Goal: Information Seeking & Learning: Learn about a topic

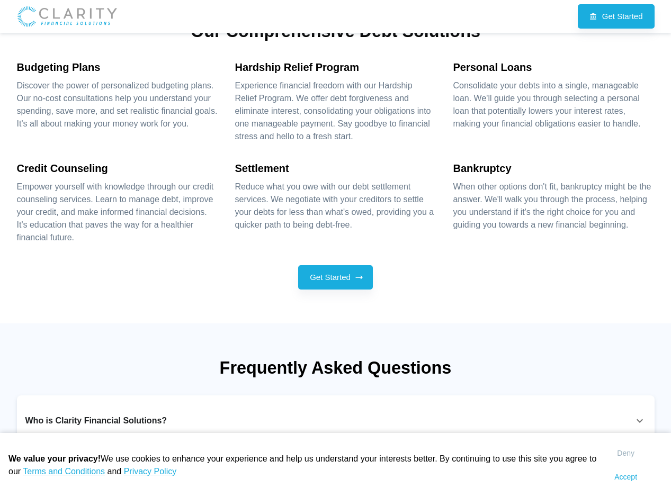
scroll to position [1309, 0]
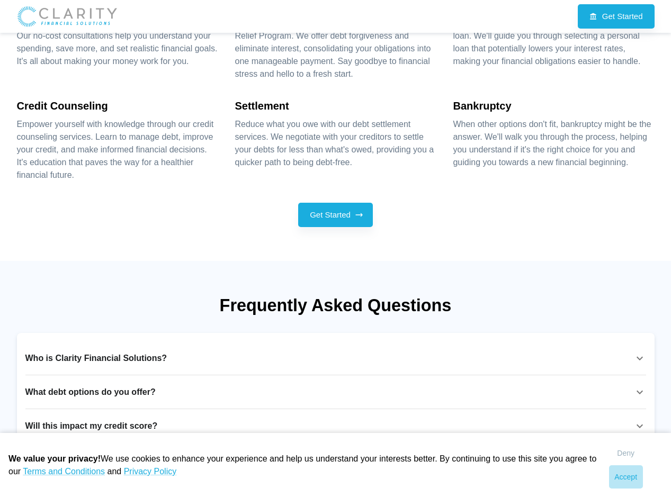
click at [643, 482] on button "Accept" at bounding box center [626, 477] width 34 height 24
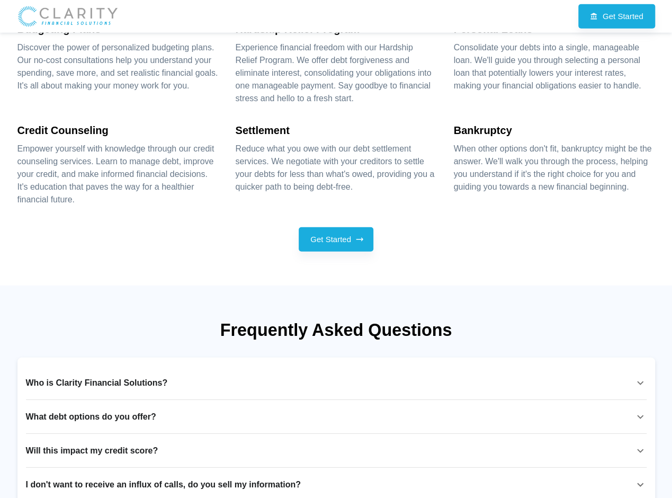
scroll to position [1307, 0]
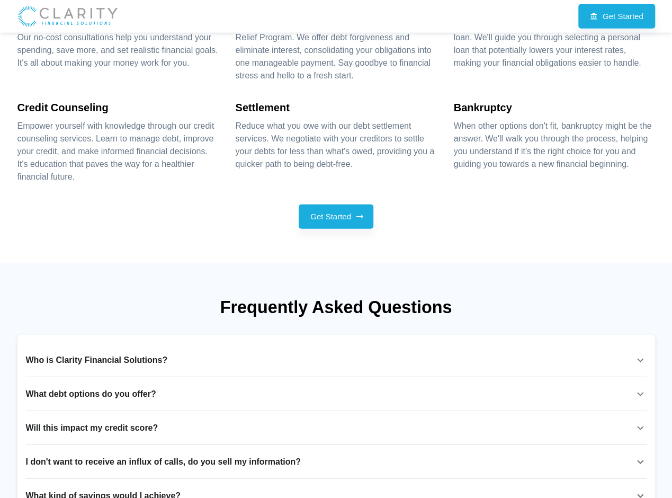
click at [60, 489] on p "What kind of savings would I achieve?" at bounding box center [103, 495] width 155 height 13
click at [64, 455] on p "I don't want to receive an influx of calls, do you sell my information?" at bounding box center [163, 461] width 275 height 13
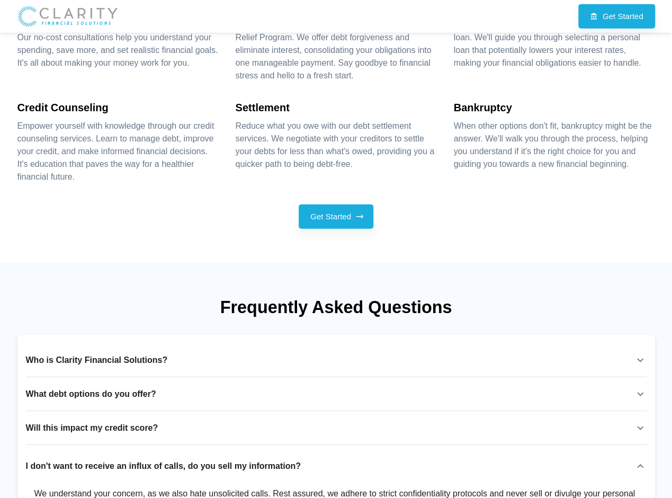
click at [58, 421] on p "Will this impact my credit score?" at bounding box center [92, 427] width 132 height 13
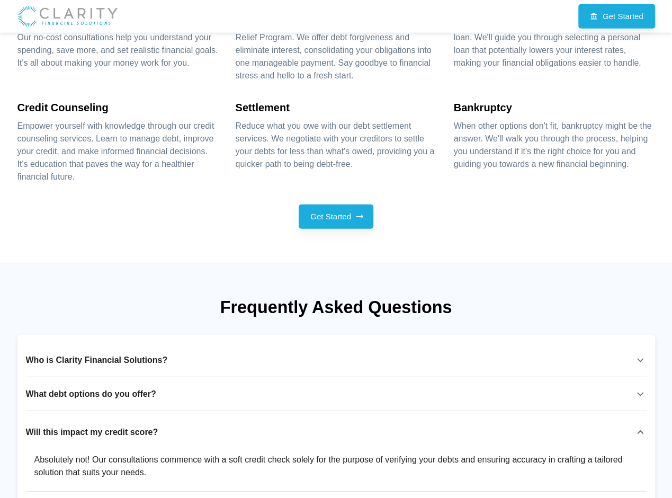
click at [62, 387] on p "What debt options do you offer?" at bounding box center [91, 393] width 130 height 13
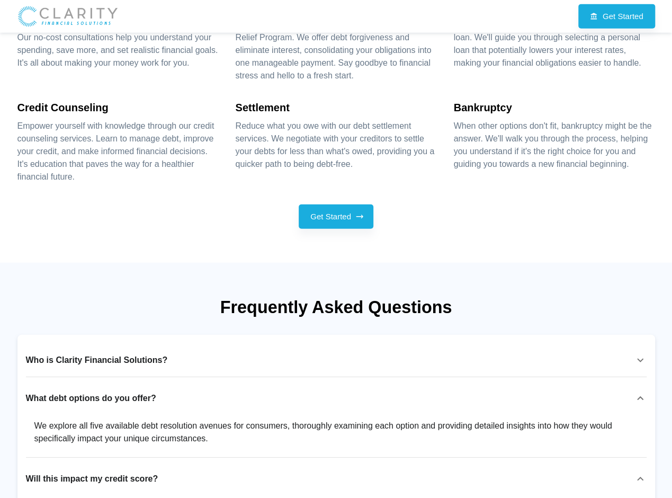
click at [59, 354] on p "Who is Clarity Financial Solutions?" at bounding box center [97, 360] width 142 height 13
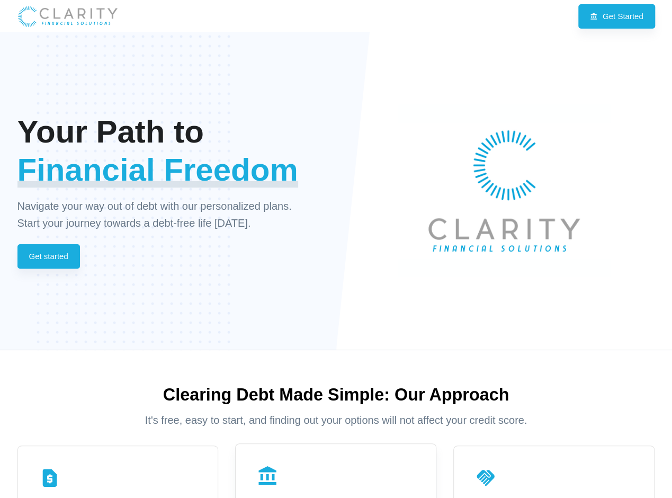
scroll to position [0, 0]
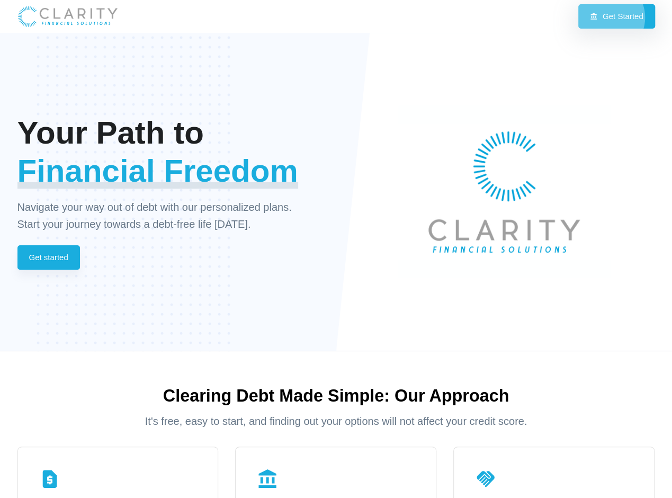
click at [619, 18] on link "Get Started" at bounding box center [616, 16] width 77 height 24
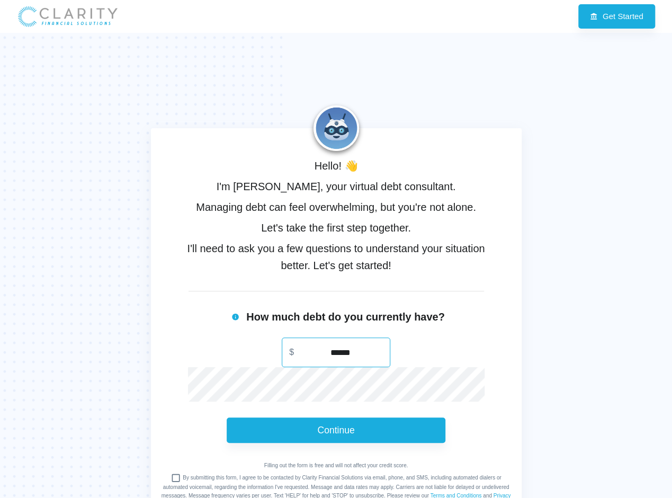
click at [53, 11] on img at bounding box center [67, 16] width 101 height 22
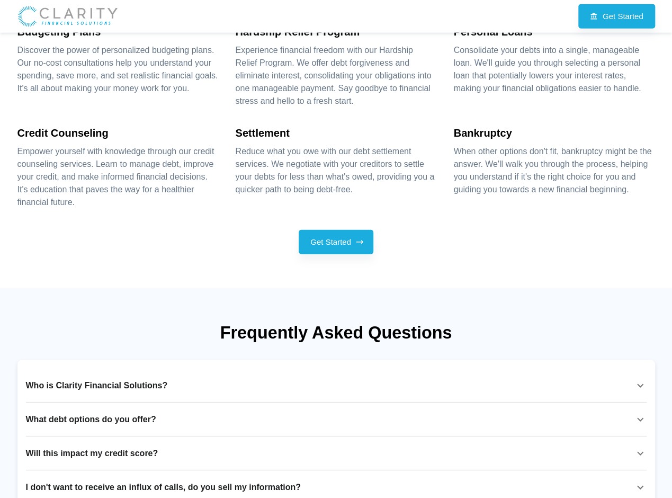
scroll to position [1307, 0]
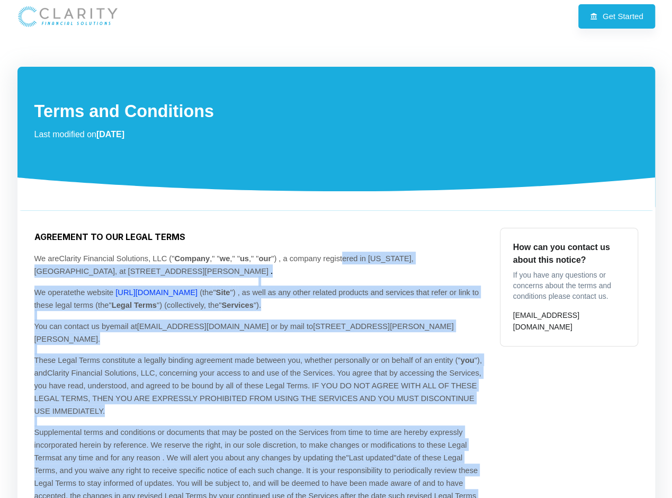
drag, startPoint x: 343, startPoint y: 229, endPoint x: 455, endPoint y: 440, distance: 239.1
